Goal: Information Seeking & Learning: Learn about a topic

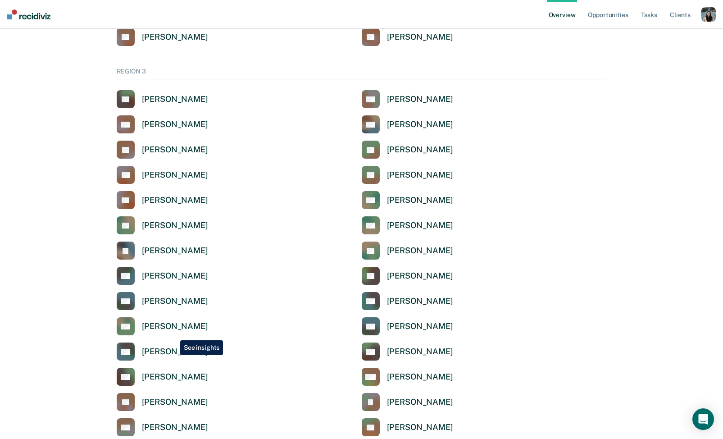
scroll to position [1465, 0]
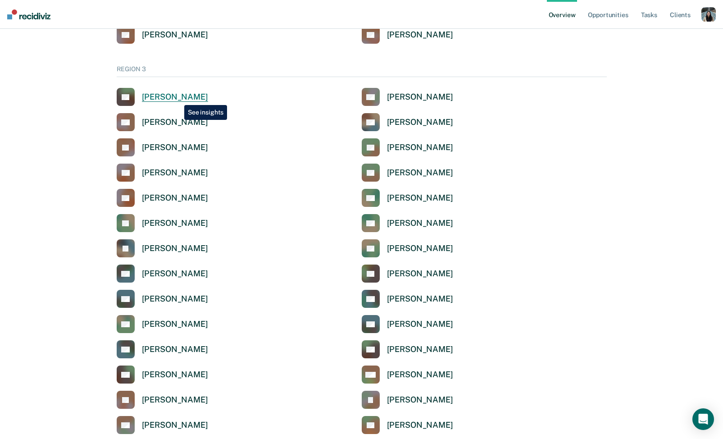
click at [178, 98] on div "[PERSON_NAME]" at bounding box center [175, 97] width 66 height 10
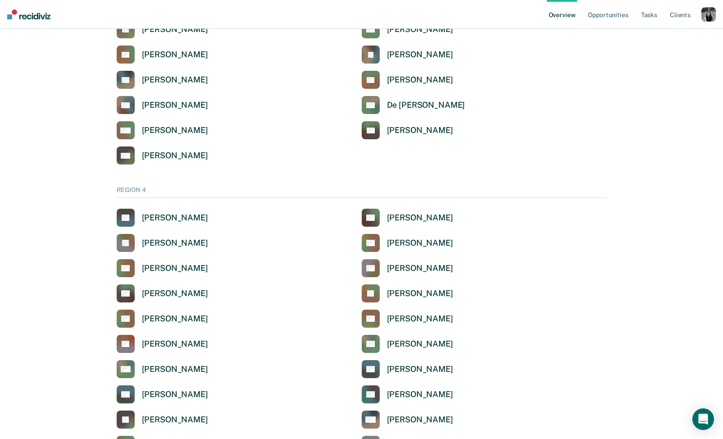
scroll to position [2284, 0]
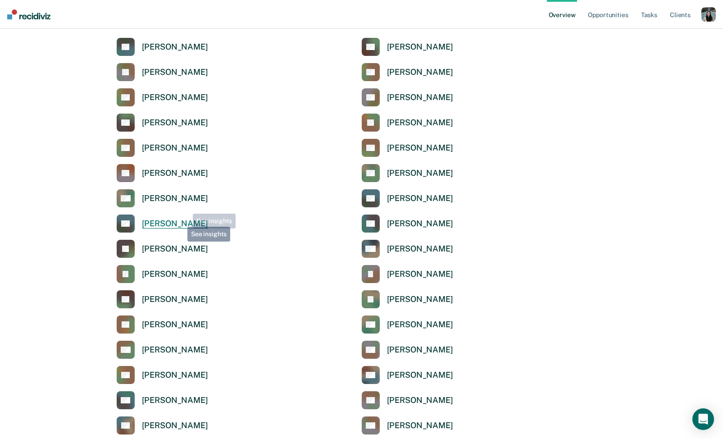
click at [181, 221] on div "[PERSON_NAME]" at bounding box center [175, 224] width 66 height 10
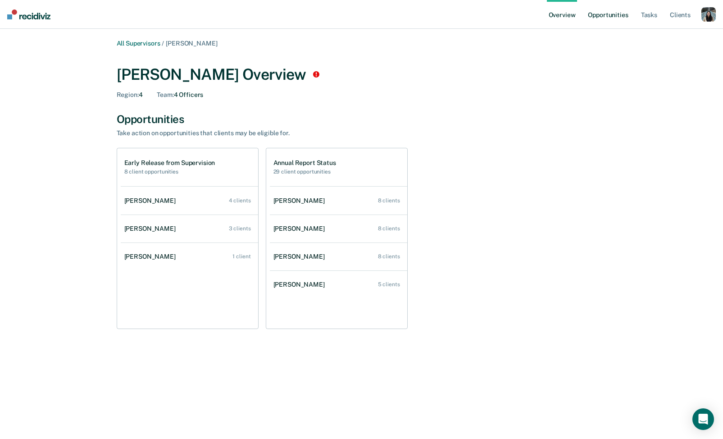
click at [604, 20] on link "Opportunities" at bounding box center [608, 14] width 44 height 29
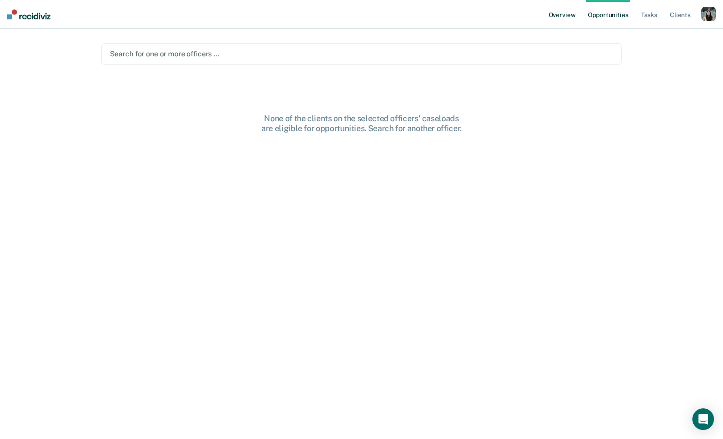
click at [567, 17] on link "Overview" at bounding box center [562, 14] width 31 height 29
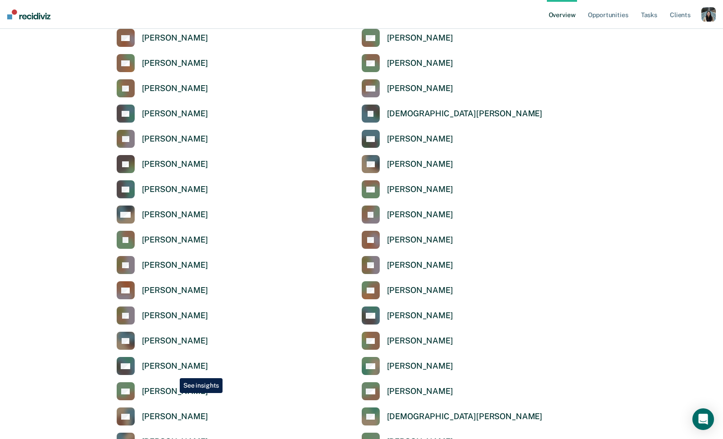
scroll to position [1114, 0]
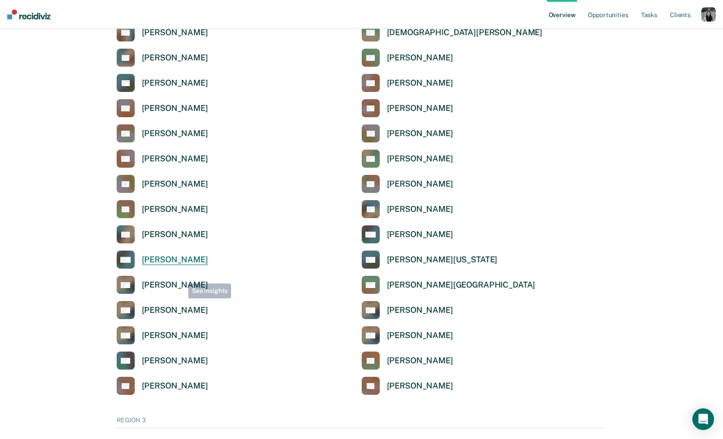
click at [178, 264] on div "[PERSON_NAME]" at bounding box center [175, 260] width 66 height 10
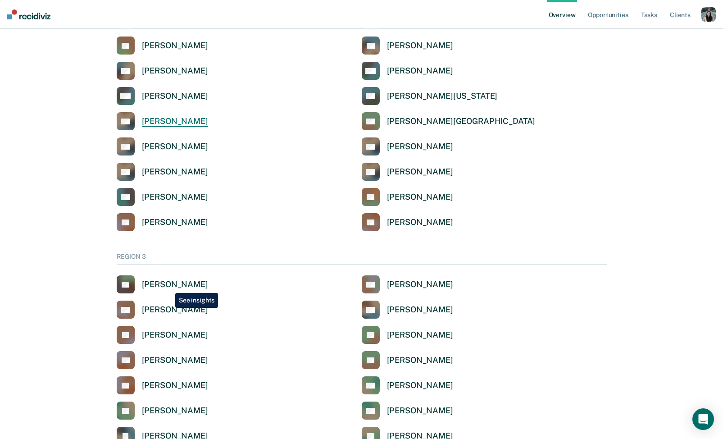
scroll to position [1282, 0]
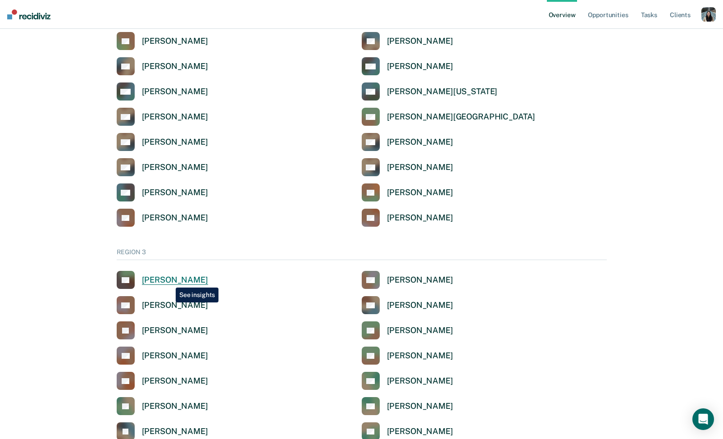
click at [169, 281] on div "[PERSON_NAME]" at bounding box center [175, 280] width 66 height 10
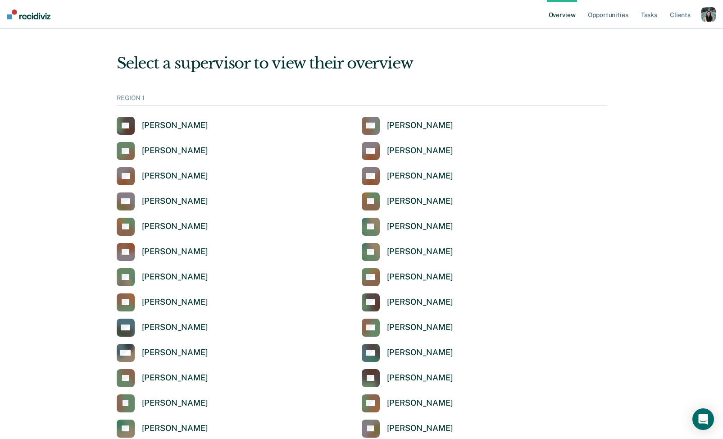
scroll to position [1282, 0]
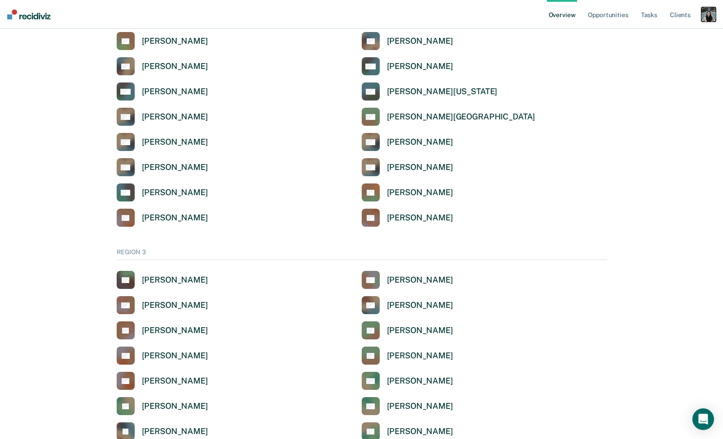
click at [707, 12] on div "button" at bounding box center [709, 14] width 14 height 14
click at [646, 30] on div "Profile How it works Log Out" at bounding box center [672, 47] width 87 height 44
click at [646, 34] on link "Profile" at bounding box center [672, 36] width 73 height 8
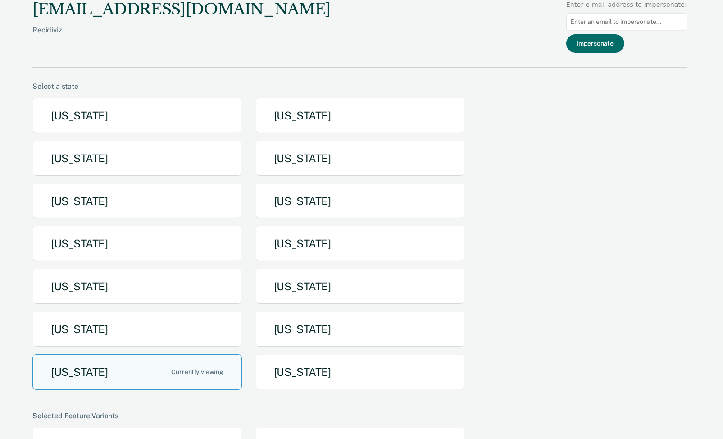
click at [628, 27] on input at bounding box center [626, 22] width 121 height 18
paste input "[EMAIL_ADDRESS][DOMAIN_NAME][US_STATE]"
type input "[EMAIL_ADDRESS][DOMAIN_NAME][US_STATE]"
click at [613, 48] on button "Impersonate" at bounding box center [595, 43] width 58 height 18
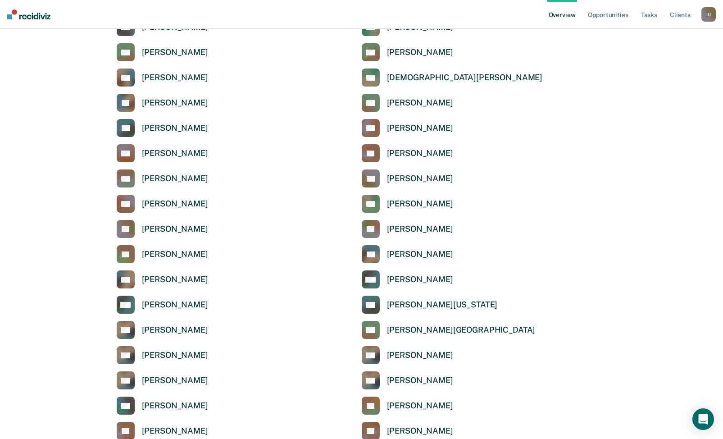
scroll to position [1203, 0]
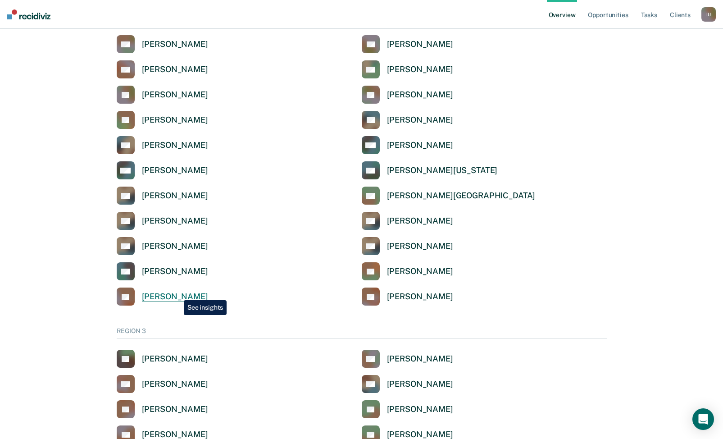
click at [177, 293] on div "[PERSON_NAME]" at bounding box center [175, 297] width 66 height 10
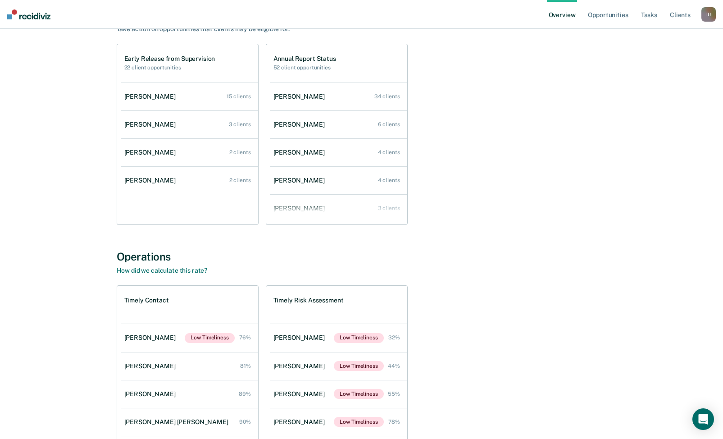
scroll to position [127, 0]
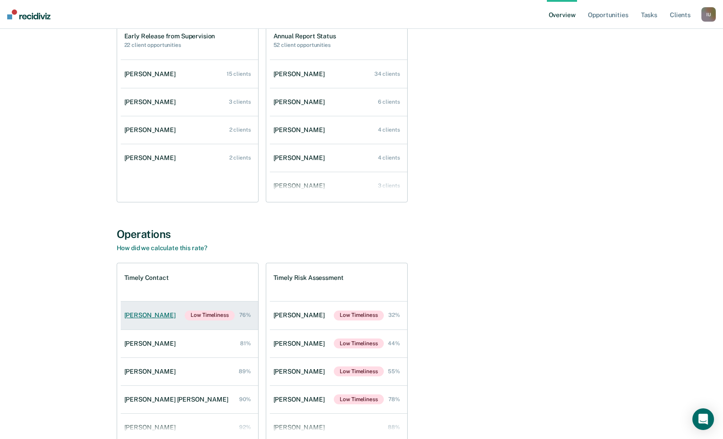
click at [168, 318] on link "[PERSON_NAME] Low Timeliness 76%" at bounding box center [189, 315] width 137 height 28
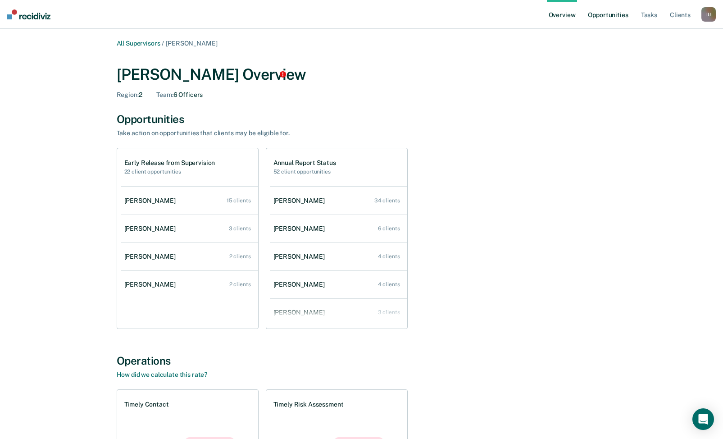
click at [608, 22] on link "Opportunities" at bounding box center [608, 14] width 44 height 29
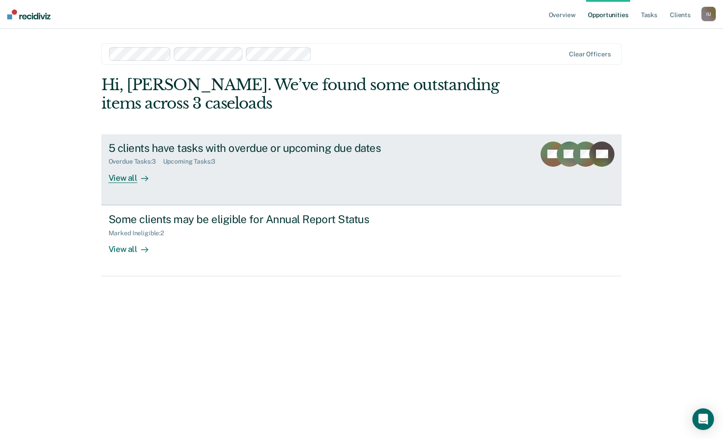
click at [209, 164] on div "Upcoming Tasks : 3" at bounding box center [193, 162] width 60 height 8
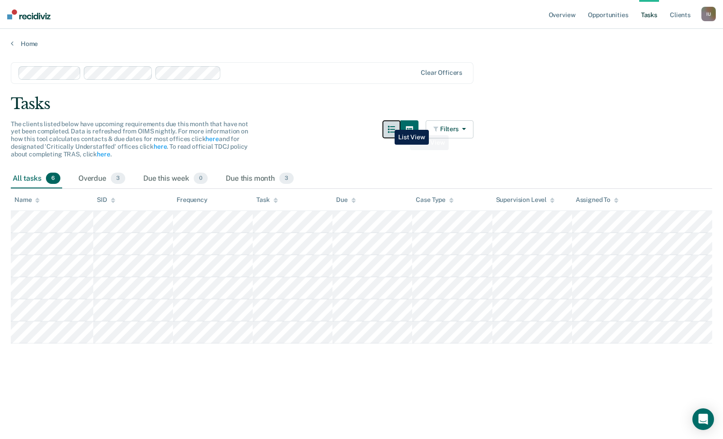
click at [386, 123] on button "button" at bounding box center [392, 129] width 18 height 18
click at [392, 130] on icon "button" at bounding box center [391, 129] width 7 height 7
click at [589, 16] on link "Opportunities" at bounding box center [608, 14] width 44 height 29
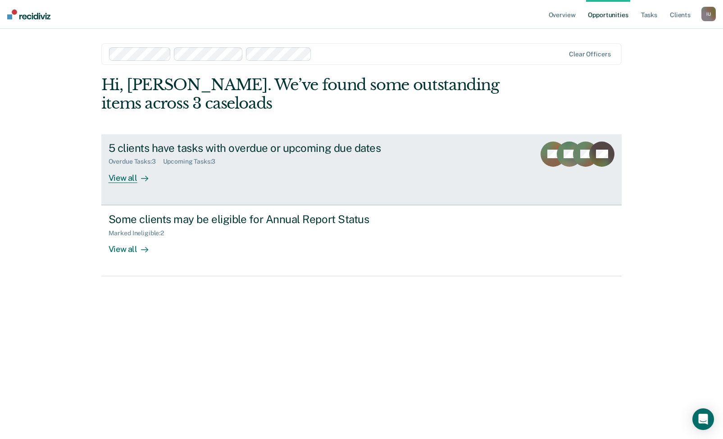
click at [350, 197] on link "5 clients have tasks with overdue or upcoming due dates Overdue Tasks : 3 Upcom…" at bounding box center [361, 169] width 521 height 71
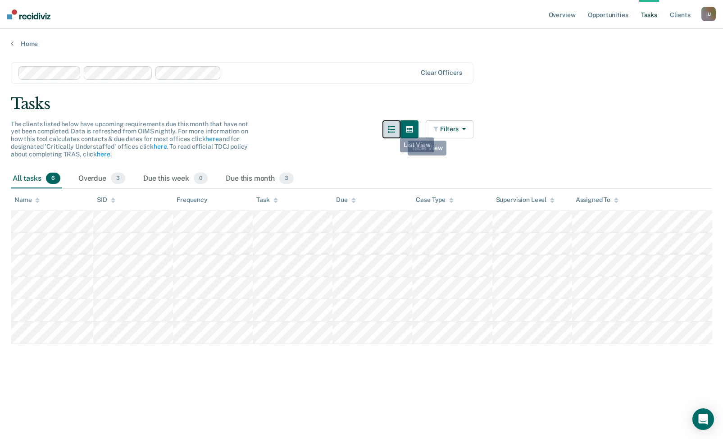
click at [393, 131] on icon "button" at bounding box center [391, 129] width 7 height 7
click at [388, 132] on icon "button" at bounding box center [391, 129] width 7 height 7
click at [414, 130] on button "button" at bounding box center [410, 129] width 18 height 18
click at [383, 137] on div at bounding box center [401, 144] width 36 height 49
click at [93, 174] on div "Overdue 3" at bounding box center [102, 179] width 50 height 20
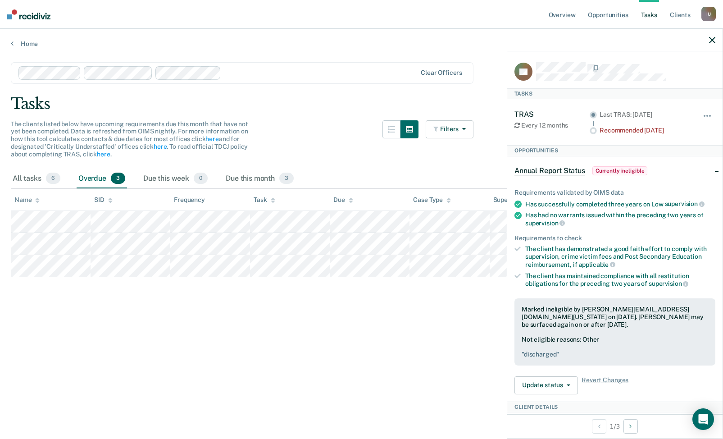
click at [373, 94] on main "Clear officers Tasks The clients listed below have upcoming requirements due th…" at bounding box center [361, 242] width 723 height 388
click at [711, 38] on icon "button" at bounding box center [712, 40] width 6 height 6
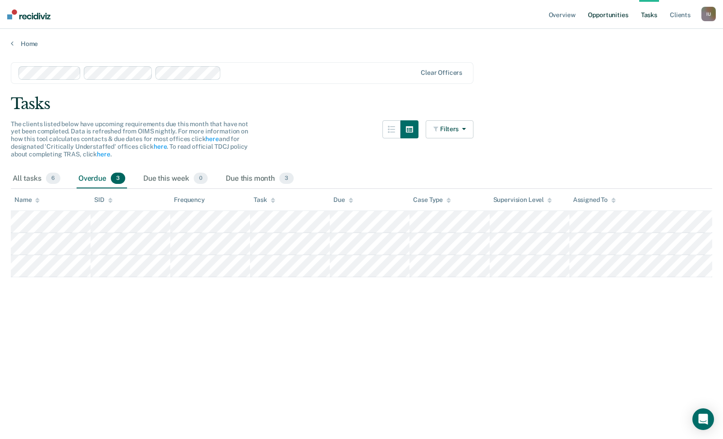
click at [610, 12] on link "Opportunities" at bounding box center [608, 14] width 44 height 29
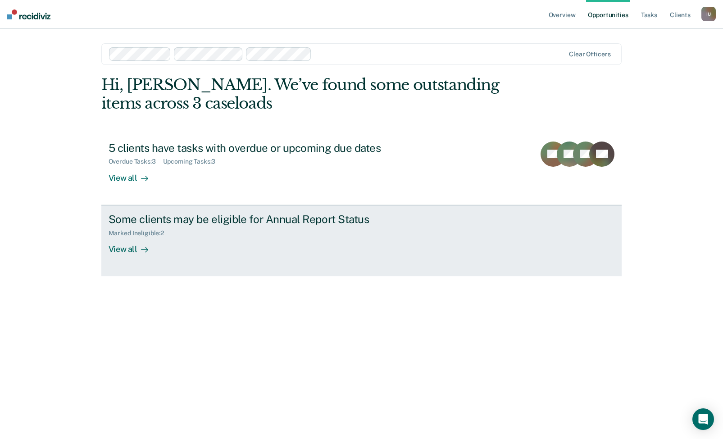
click at [347, 262] on link "Some clients may be eligible for Annual Report Status Marked Ineligible : 2 Vie…" at bounding box center [361, 240] width 521 height 71
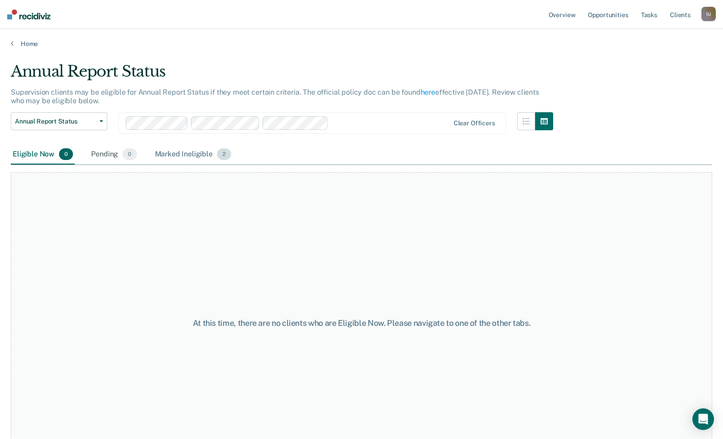
click at [192, 153] on div "Marked Ineligible 2" at bounding box center [193, 155] width 80 height 20
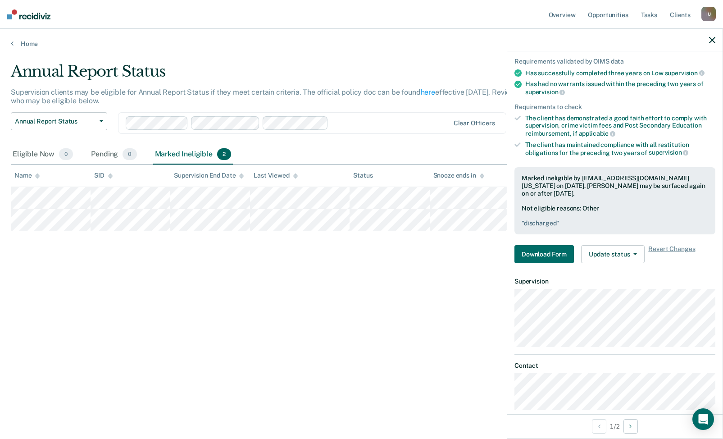
scroll to position [65, 0]
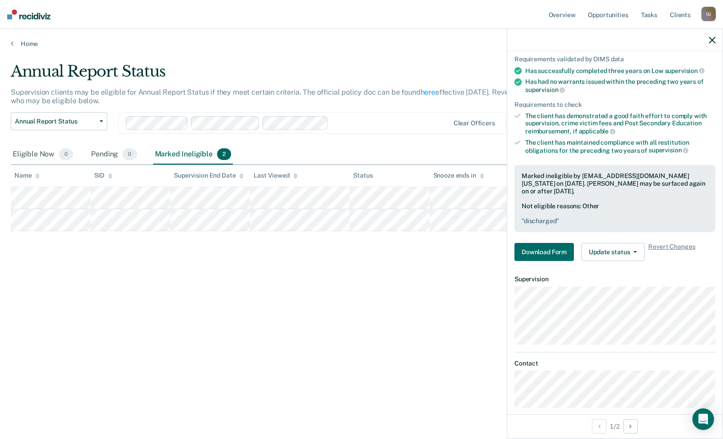
click at [295, 295] on div "Annual Report Status Supervision clients may be eligible for Annual Report Stat…" at bounding box center [362, 216] width 702 height 309
click at [572, 17] on link "Overview" at bounding box center [562, 14] width 31 height 29
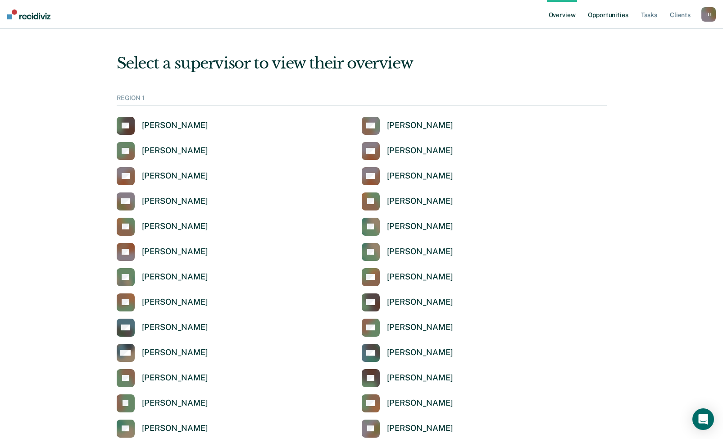
click at [611, 17] on link "Opportunities" at bounding box center [608, 14] width 44 height 29
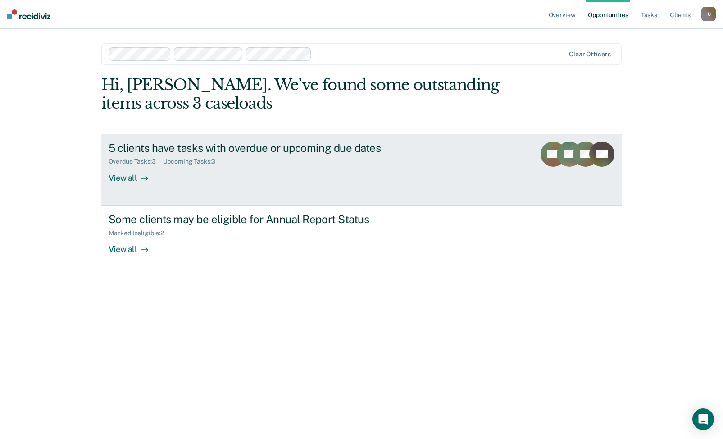
click at [414, 184] on link "5 clients have tasks with overdue or upcoming due dates Overdue Tasks : 3 Upcom…" at bounding box center [361, 169] width 521 height 71
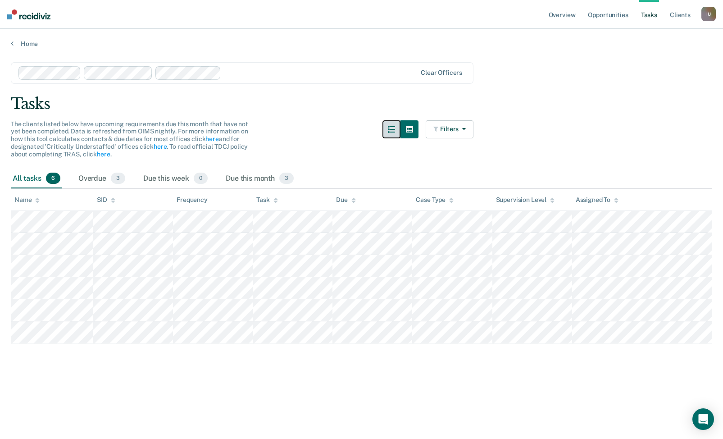
click at [396, 123] on button "button" at bounding box center [392, 129] width 18 height 18
click at [603, 13] on link "Opportunities" at bounding box center [608, 14] width 44 height 29
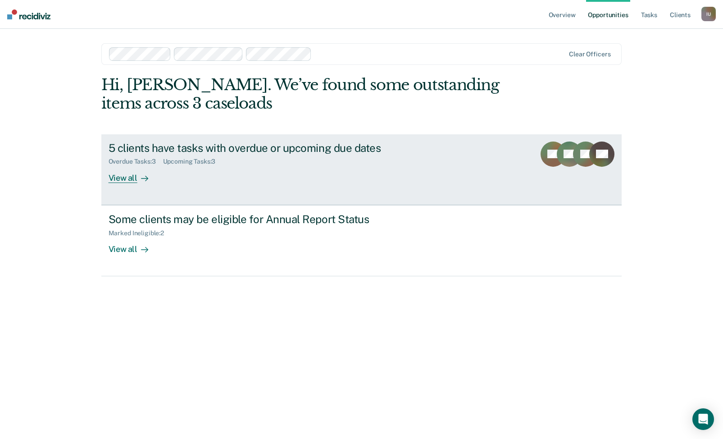
click at [413, 176] on div "5 clients have tasks with overdue or upcoming due dates Overdue Tasks : 3 Upcom…" at bounding box center [278, 161] width 338 height 41
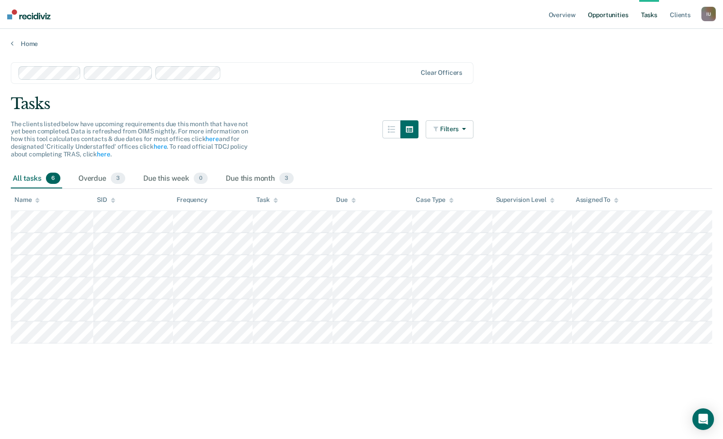
click at [621, 20] on link "Opportunities" at bounding box center [608, 14] width 44 height 29
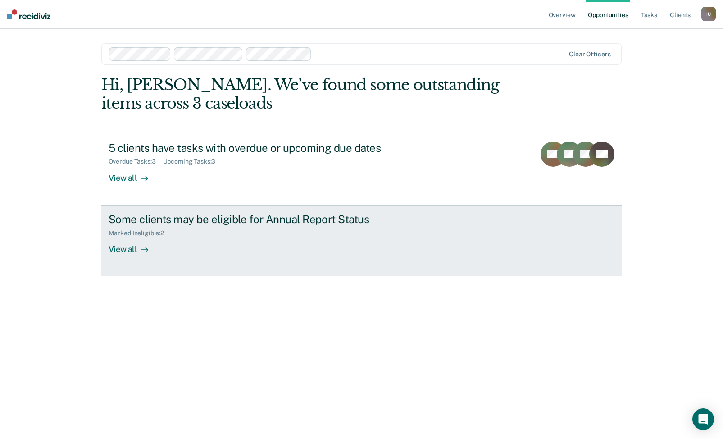
click at [374, 263] on link "Some clients may be eligible for Annual Report Status Marked Ineligible : 2 Vie…" at bounding box center [361, 240] width 521 height 71
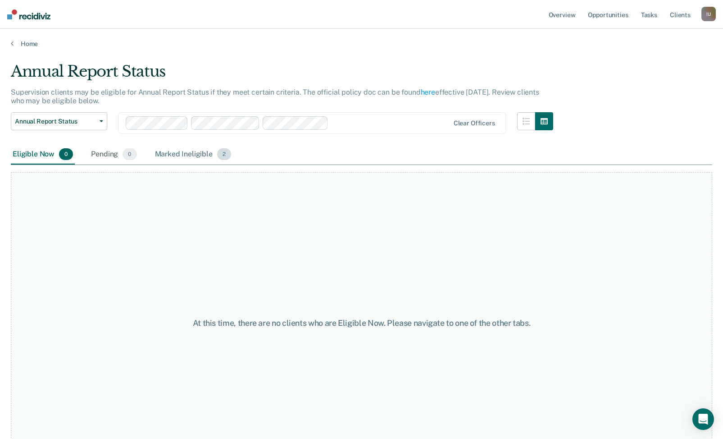
click at [186, 152] on div "Marked Ineligible 2" at bounding box center [193, 155] width 80 height 20
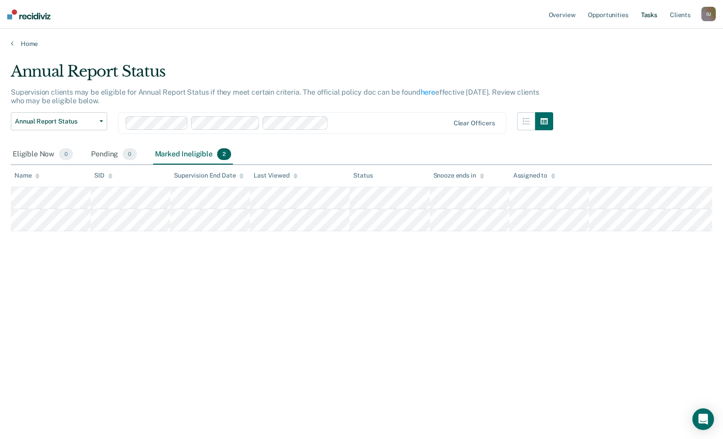
click at [648, 10] on link "Tasks" at bounding box center [649, 14] width 20 height 29
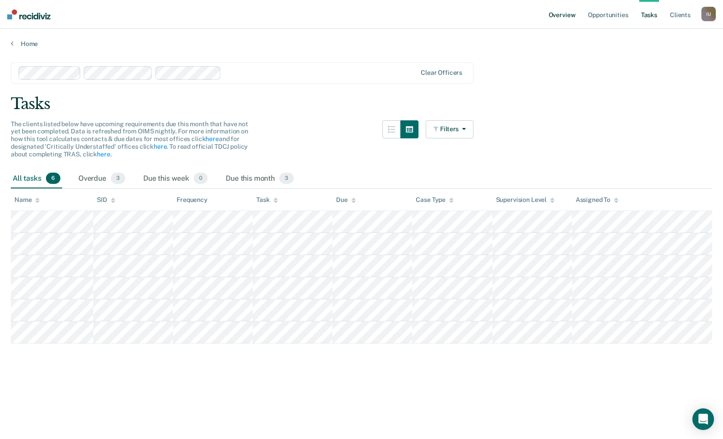
click at [564, 16] on link "Overview" at bounding box center [562, 14] width 31 height 29
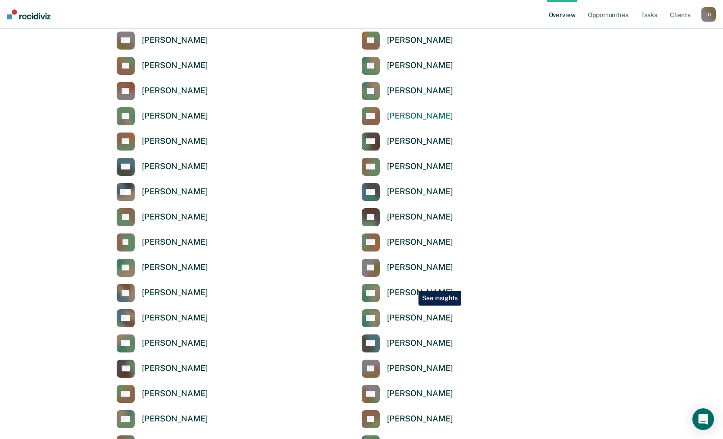
scroll to position [174, 0]
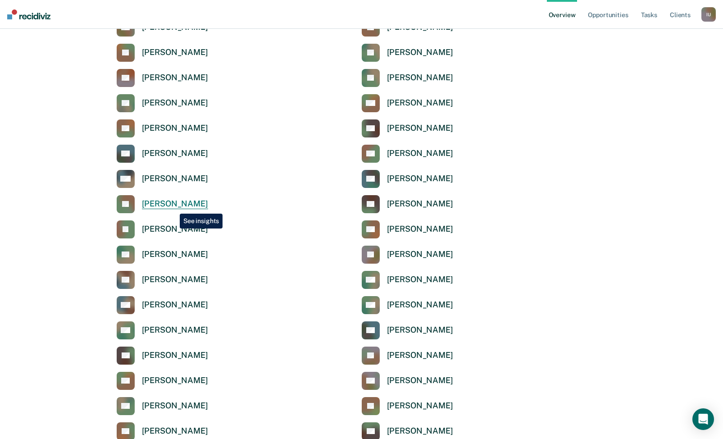
click at [173, 207] on div "[PERSON_NAME]" at bounding box center [175, 204] width 66 height 10
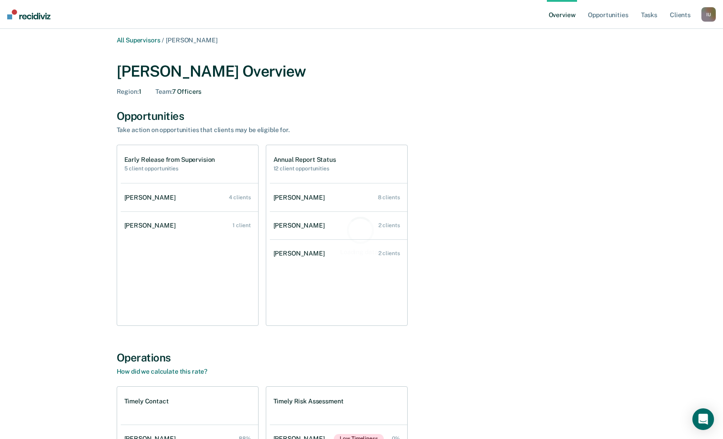
scroll to position [6, 0]
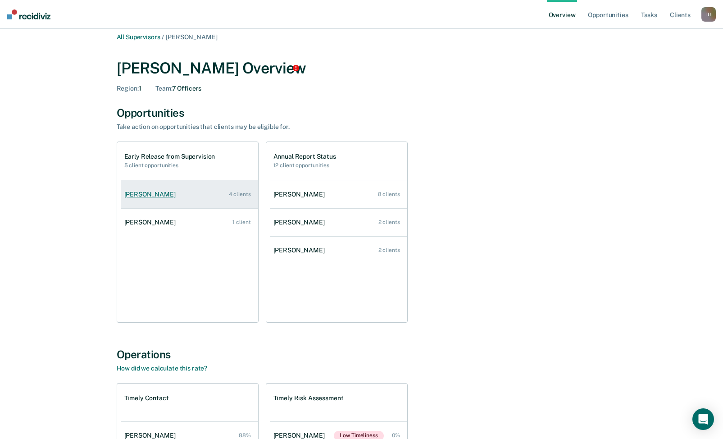
click at [197, 192] on link "[PERSON_NAME] 4 clients" at bounding box center [189, 195] width 137 height 26
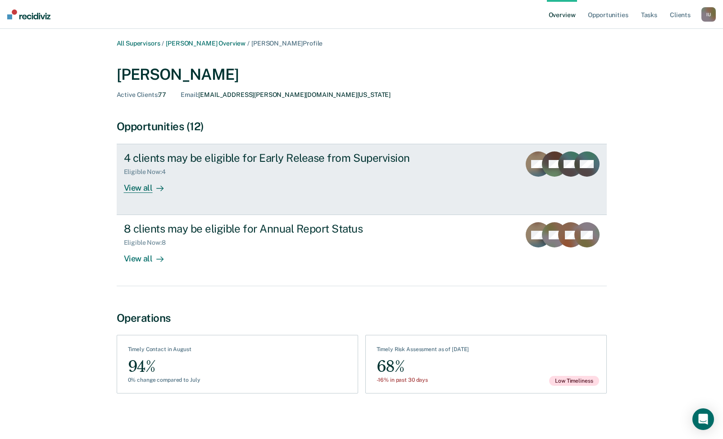
click at [197, 192] on div "4 clients may be eligible for Early Release from Supervision Eligible Now : 4 V…" at bounding box center [293, 171] width 338 height 41
click at [156, 181] on div "View all" at bounding box center [149, 185] width 50 height 18
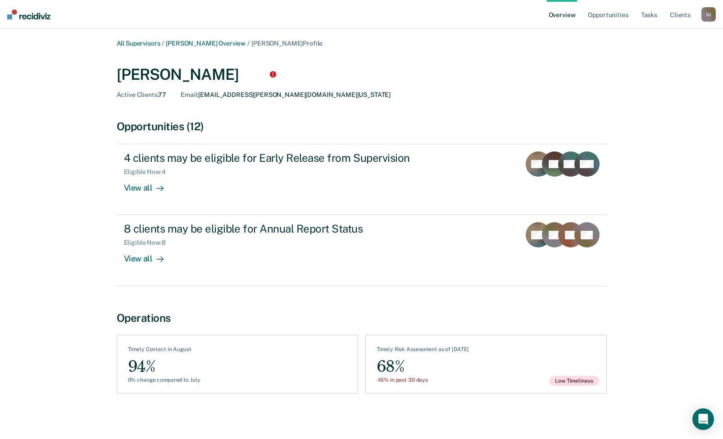
click at [565, 19] on link "Overview" at bounding box center [562, 14] width 31 height 29
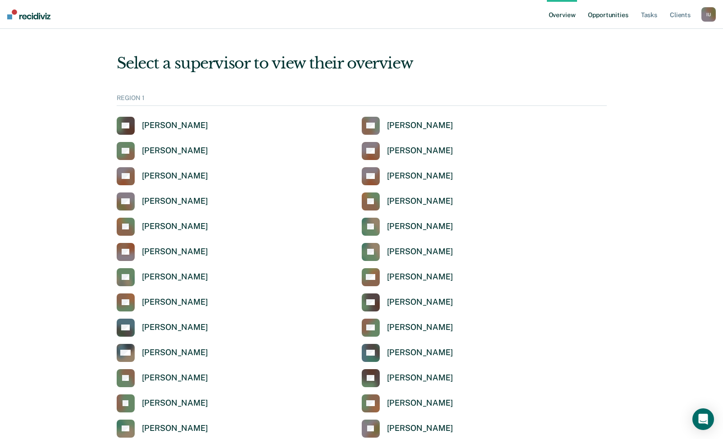
click at [595, 18] on link "Opportunities" at bounding box center [608, 14] width 44 height 29
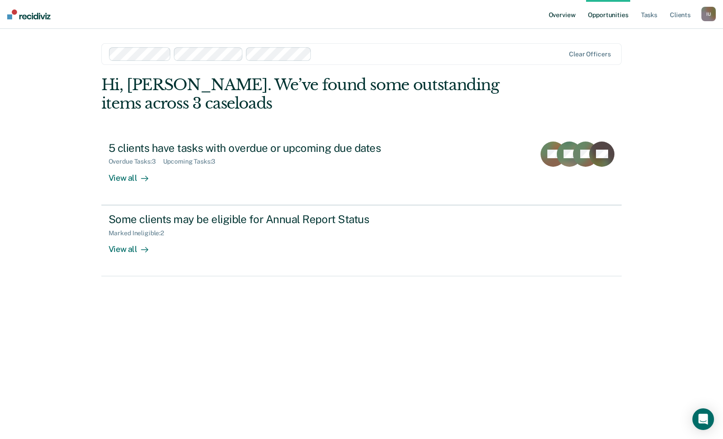
click at [565, 17] on link "Overview" at bounding box center [562, 14] width 31 height 29
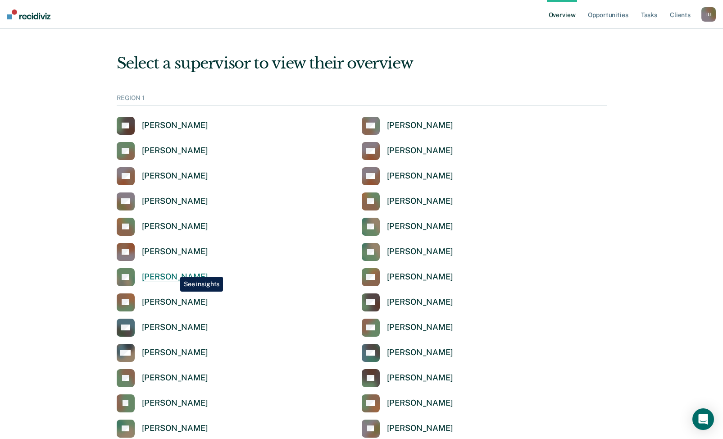
click at [173, 270] on link "SE [PERSON_NAME]" at bounding box center [162, 277] width 91 height 18
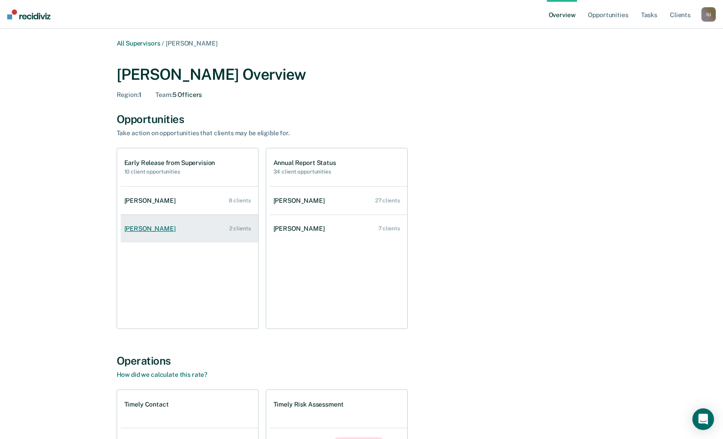
click at [202, 219] on link "[PERSON_NAME] 2 clients" at bounding box center [189, 229] width 137 height 26
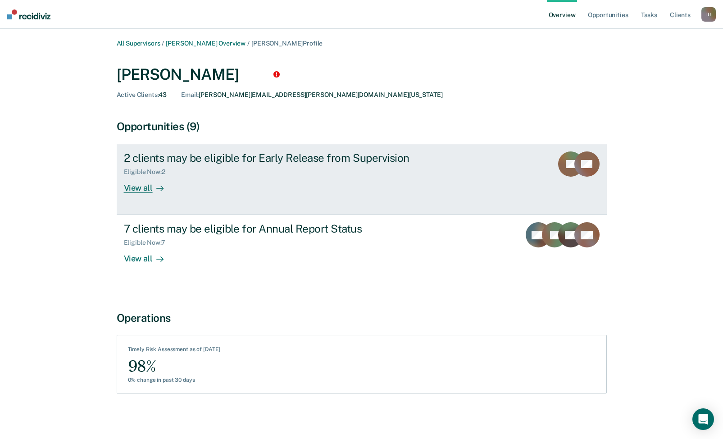
click at [212, 173] on div "Eligible Now : 2" at bounding box center [282, 169] width 316 height 11
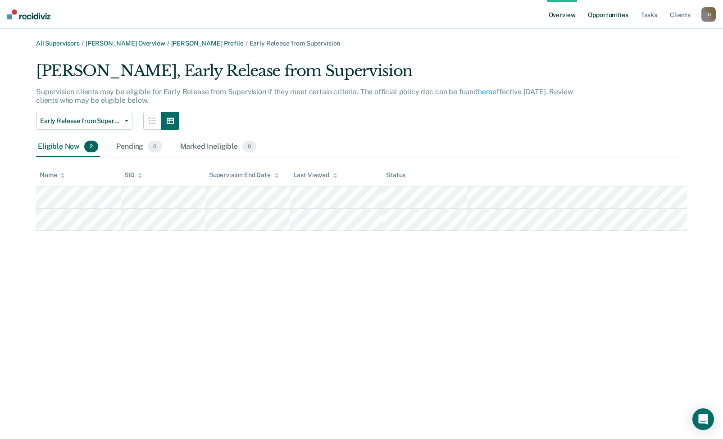
click at [617, 20] on link "Opportunities" at bounding box center [608, 14] width 44 height 29
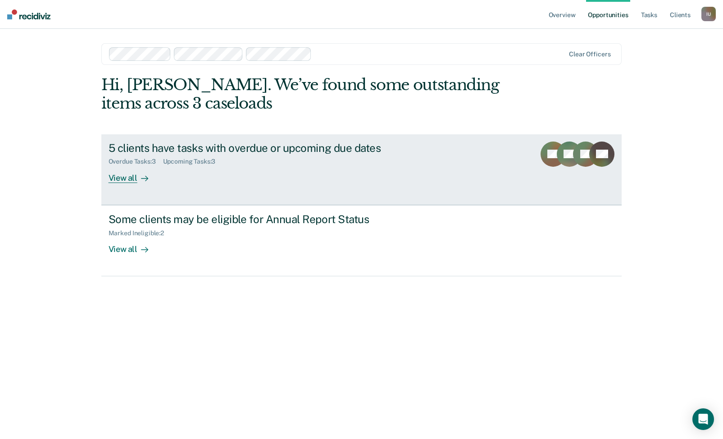
click at [280, 175] on div "5 clients have tasks with overdue or upcoming due dates Overdue Tasks : 3 Upcom…" at bounding box center [278, 161] width 338 height 41
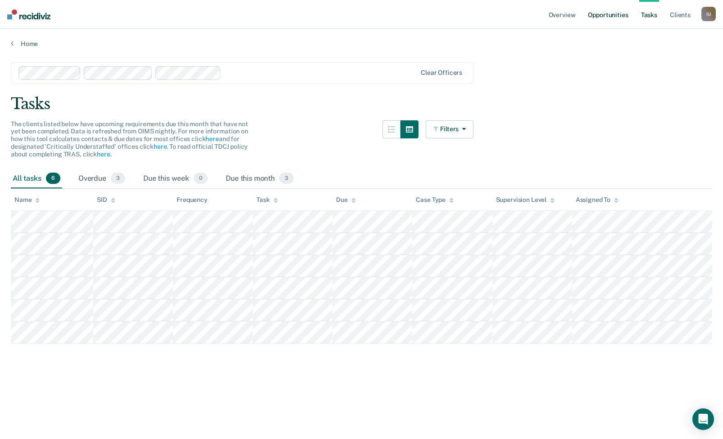
click at [618, 14] on link "Opportunities" at bounding box center [608, 14] width 44 height 29
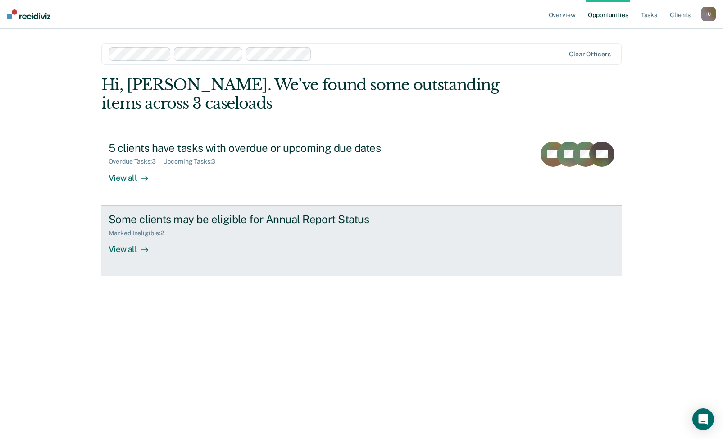
click at [304, 250] on div "Some clients may be eligible for Annual Report Status Marked Ineligible : 2 Vie…" at bounding box center [278, 233] width 338 height 41
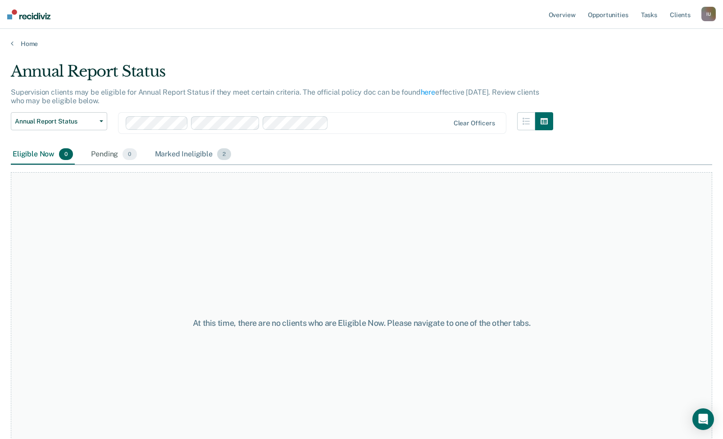
click at [201, 157] on div "Marked Ineligible 2" at bounding box center [193, 155] width 80 height 20
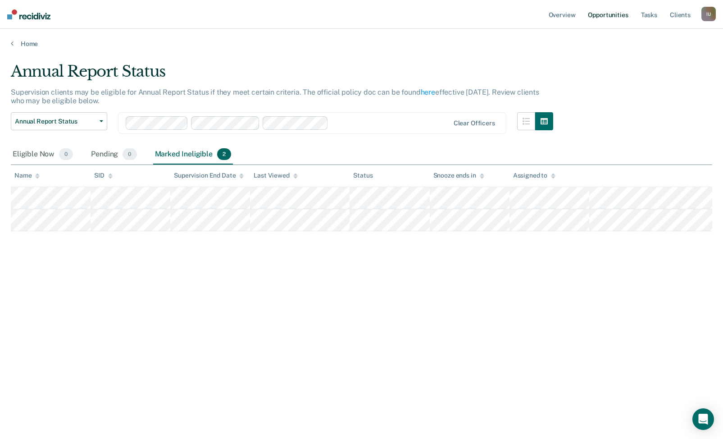
click at [595, 25] on link "Opportunities" at bounding box center [608, 14] width 44 height 29
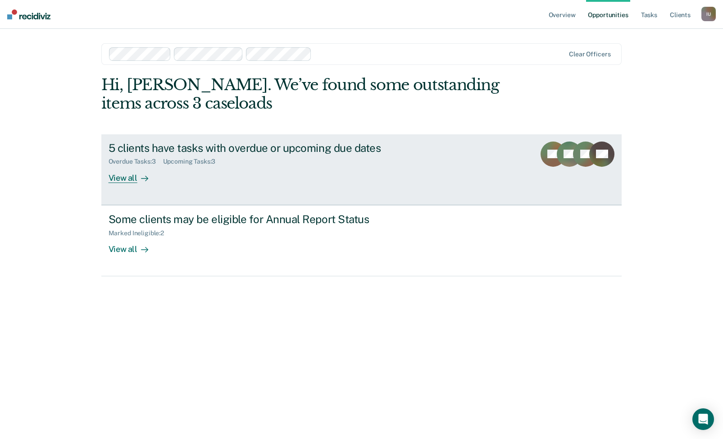
click at [191, 171] on div "5 clients have tasks with overdue or upcoming due dates Overdue Tasks : 3 Upcom…" at bounding box center [278, 161] width 338 height 41
